Goal: Task Accomplishment & Management: Manage account settings

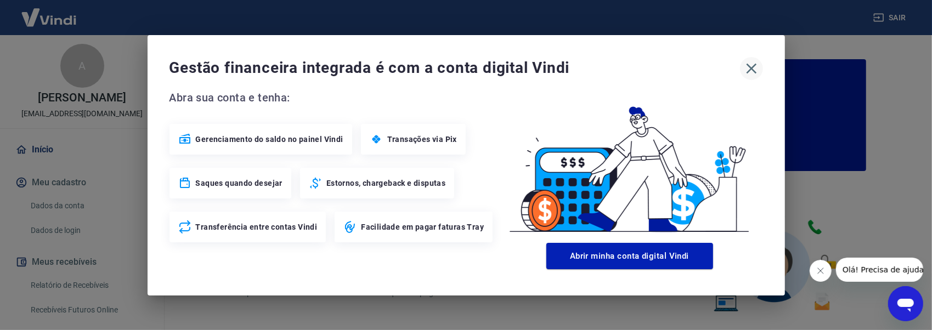
click at [756, 71] on icon "button" at bounding box center [752, 69] width 18 height 18
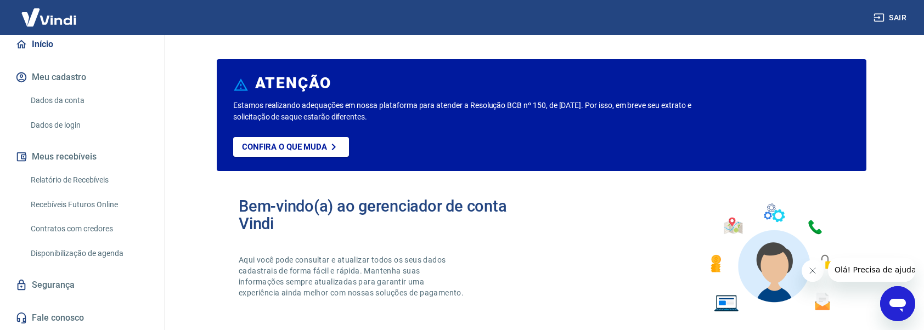
click at [74, 100] on link "Dados da conta" at bounding box center [88, 100] width 125 height 22
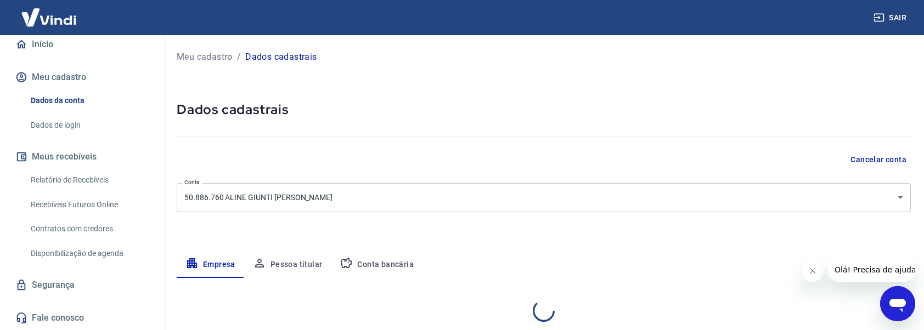
select select "SP"
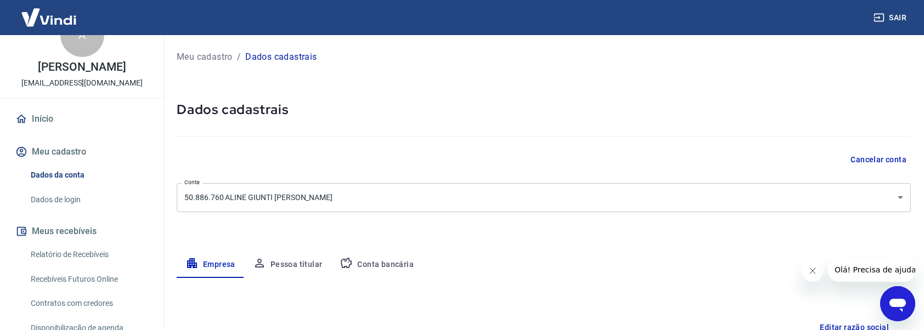
click at [62, 48] on div "A" at bounding box center [82, 35] width 44 height 44
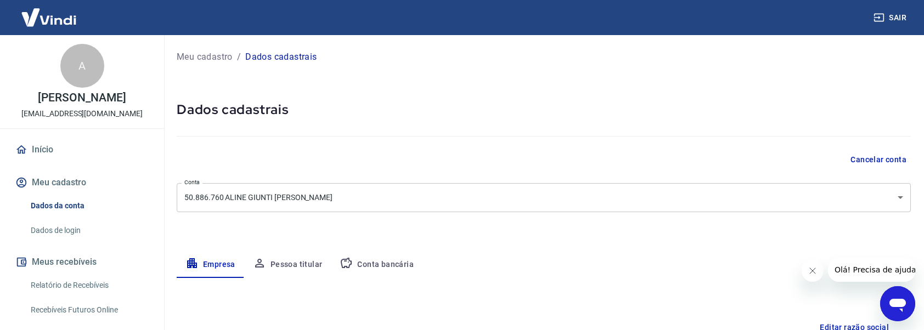
click at [36, 162] on link "Início" at bounding box center [82, 150] width 138 height 24
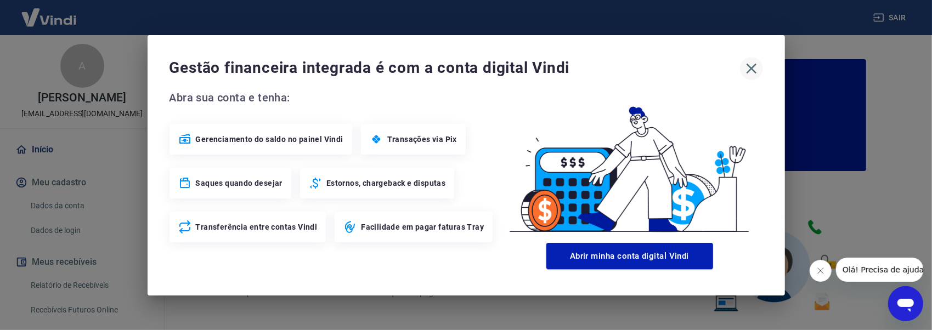
click at [758, 67] on icon "button" at bounding box center [752, 69] width 18 height 18
click at [751, 67] on icon "button" at bounding box center [751, 68] width 10 height 10
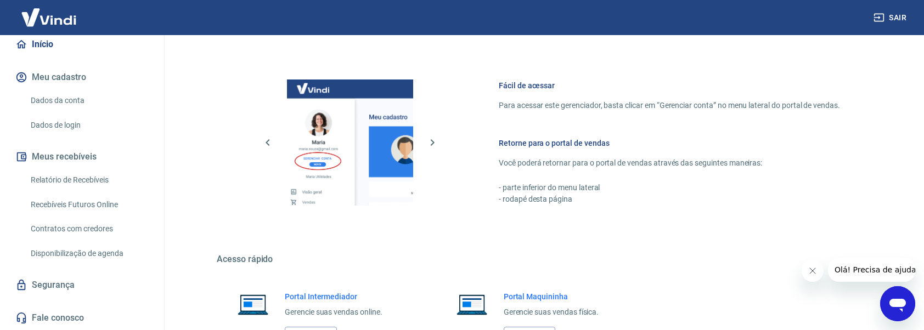
scroll to position [638, 0]
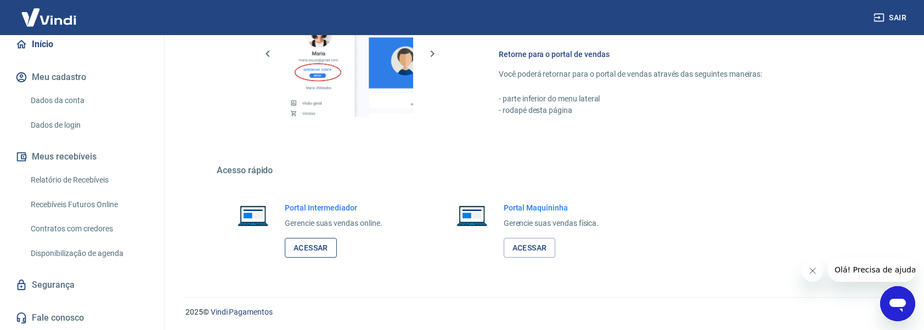
click at [313, 245] on link "Acessar" at bounding box center [311, 248] width 52 height 20
